Goal: Transaction & Acquisition: Purchase product/service

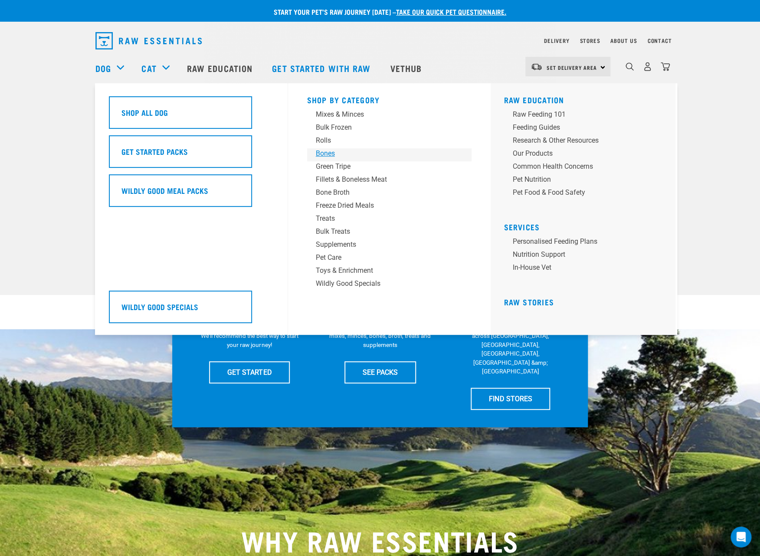
click at [334, 154] on div "Bones" at bounding box center [383, 153] width 135 height 10
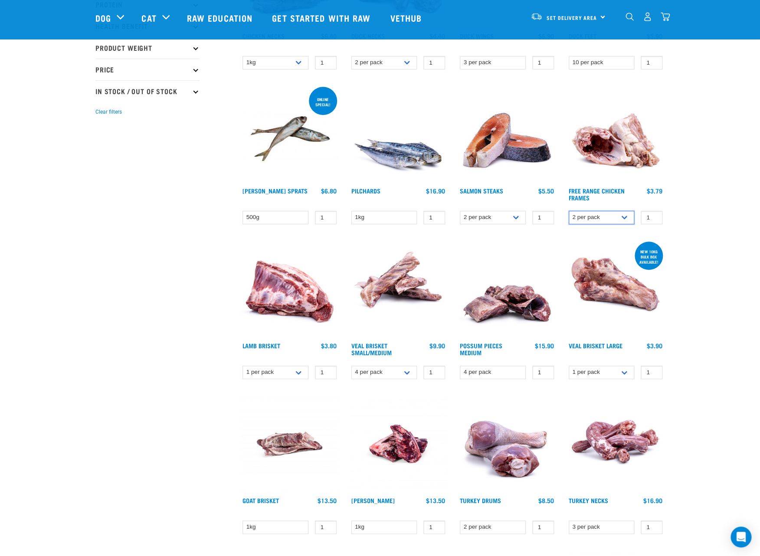
scroll to position [203, 0]
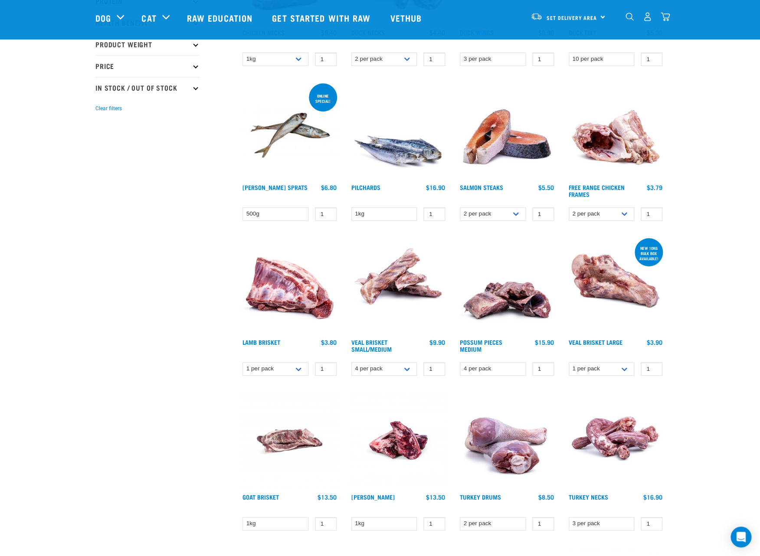
click at [627, 157] on img at bounding box center [616, 131] width 98 height 98
click at [607, 188] on link "Free Range Chicken Frames" at bounding box center [597, 191] width 56 height 10
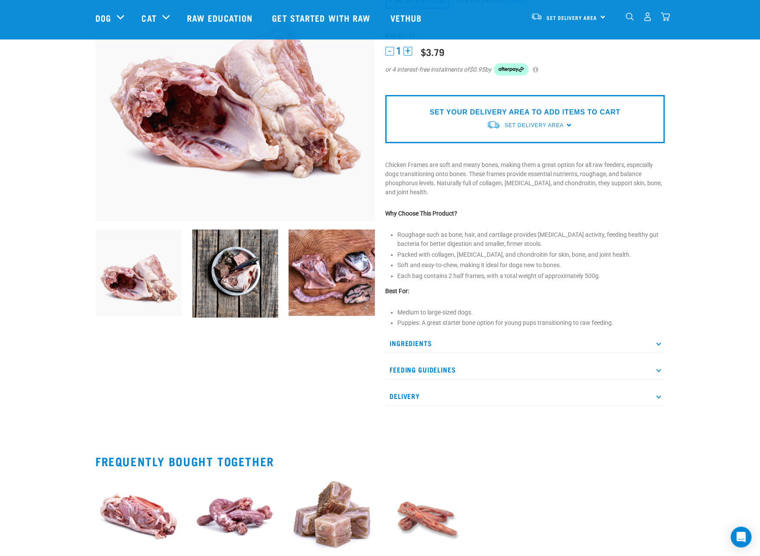
scroll to position [106, 0]
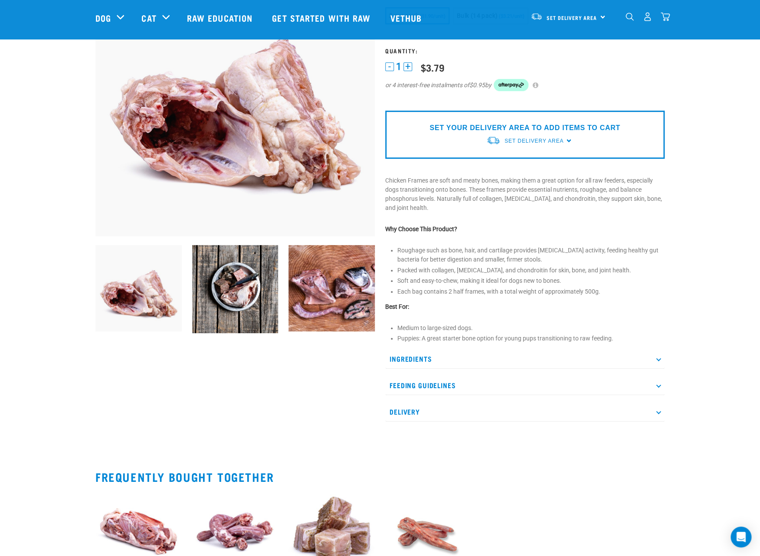
click at [657, 387] on icon at bounding box center [658, 385] width 5 height 5
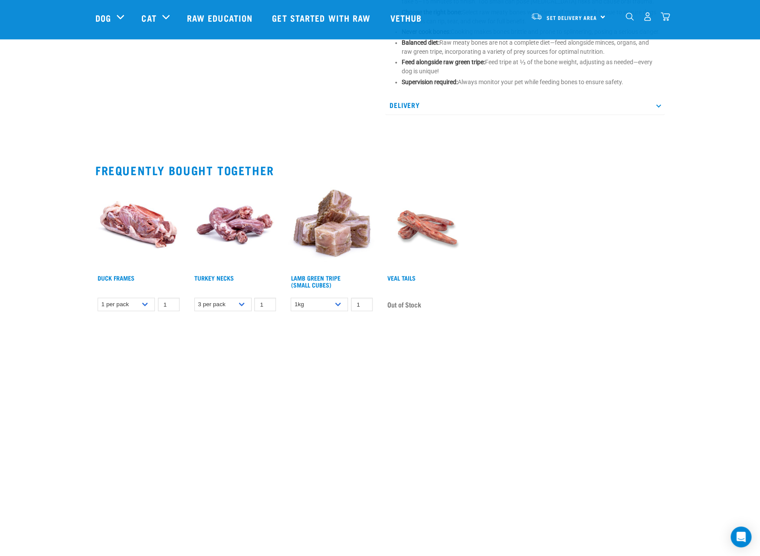
scroll to position [531, 0]
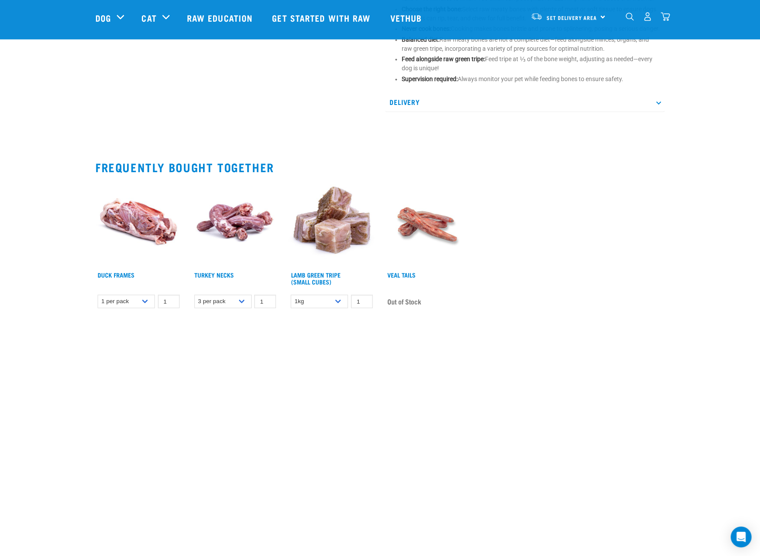
click at [146, 240] on img at bounding box center [138, 224] width 86 height 86
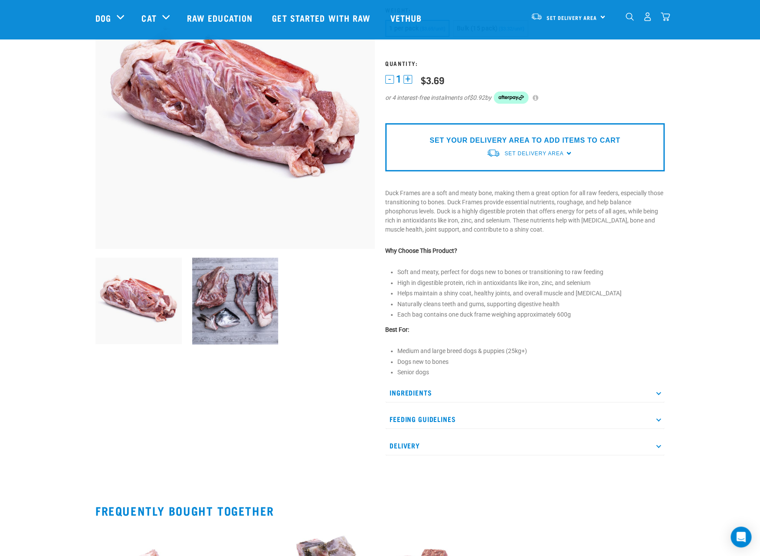
scroll to position [97, 0]
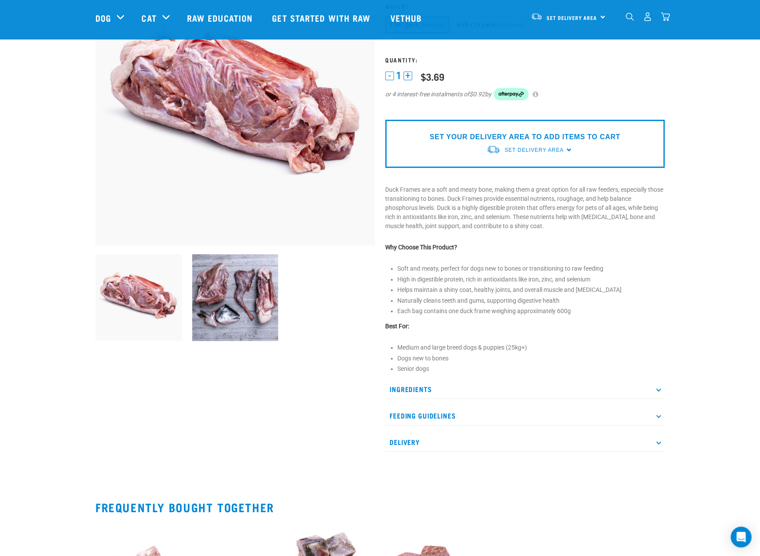
click at [658, 392] on icon at bounding box center [658, 389] width 5 height 5
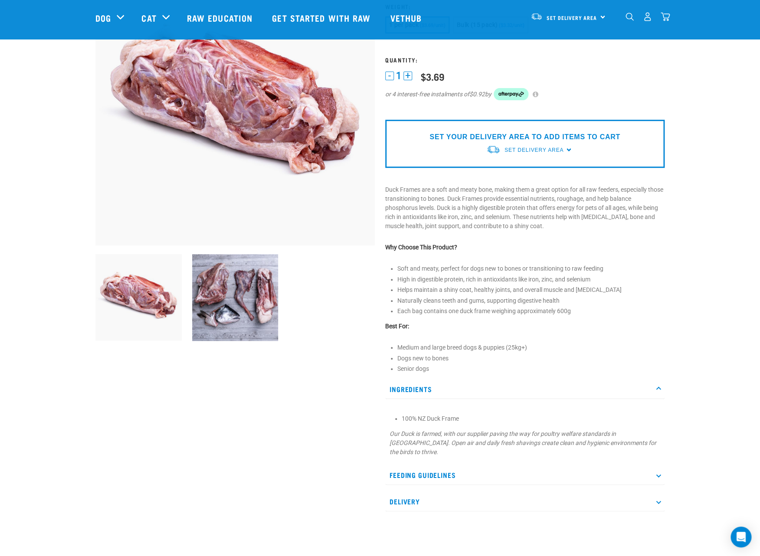
click at [658, 473] on icon at bounding box center [658, 475] width 5 height 5
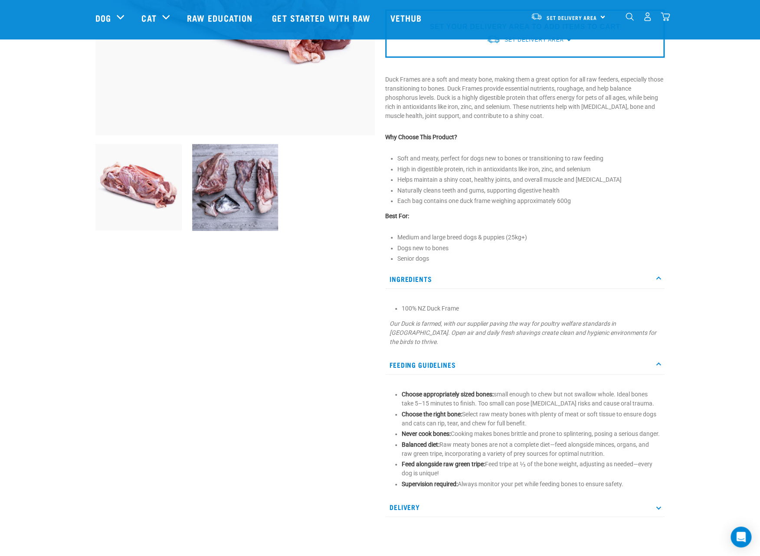
scroll to position [0, 0]
